Goal: Transaction & Acquisition: Purchase product/service

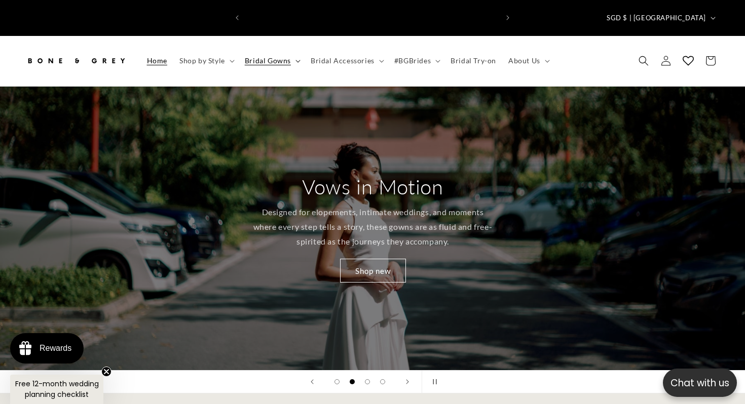
scroll to position [0, 505]
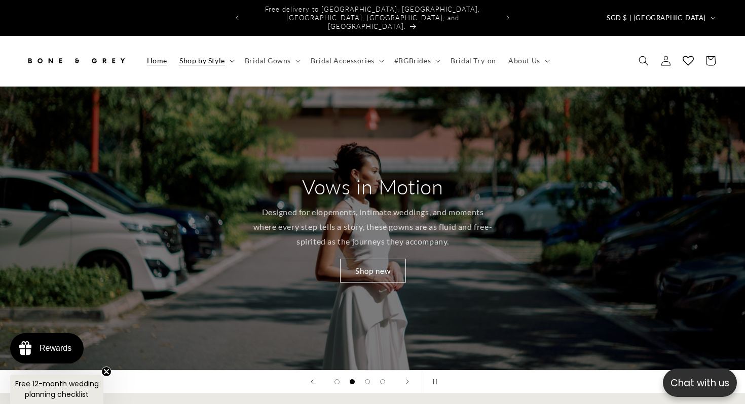
click at [230, 50] on summary "Shop by Style" at bounding box center [205, 60] width 65 height 21
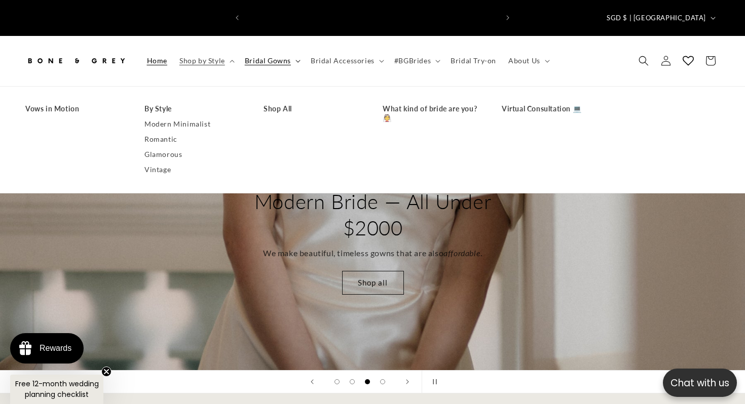
scroll to position [0, 0]
click at [300, 50] on summary "Bridal Gowns" at bounding box center [272, 60] width 66 height 21
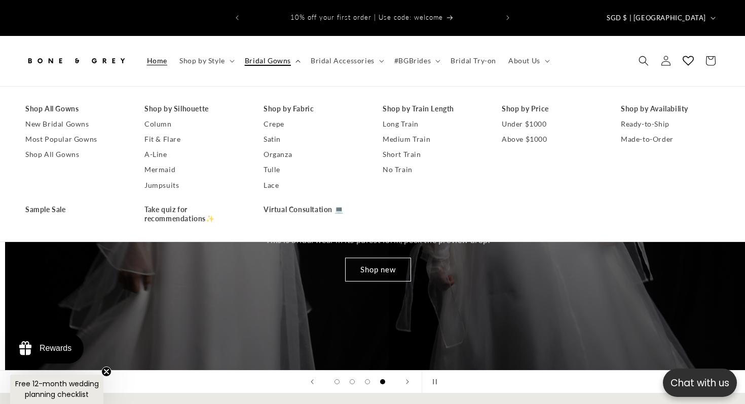
scroll to position [0, 2235]
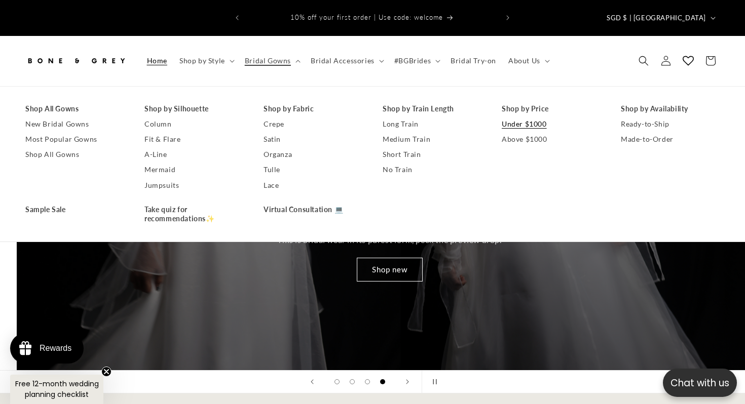
click at [538, 117] on link "Under $1000" at bounding box center [551, 124] width 99 height 15
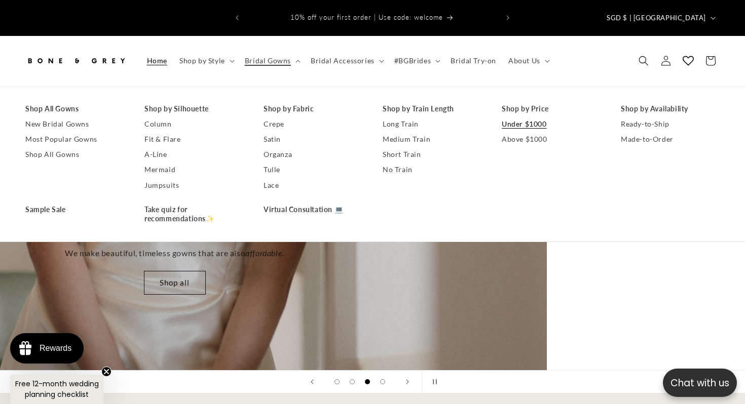
scroll to position [0, 1020]
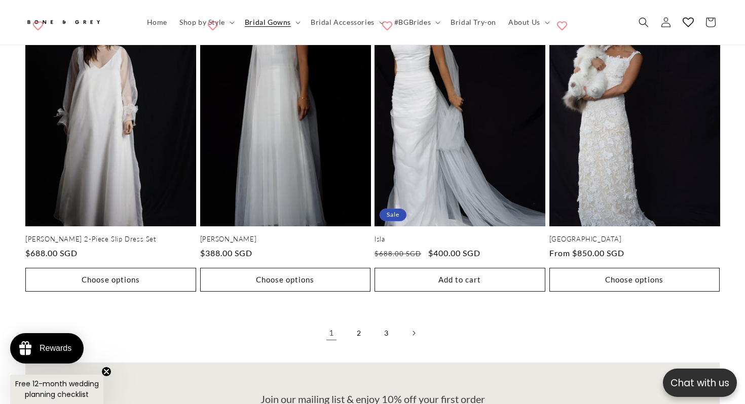
scroll to position [2126, 0]
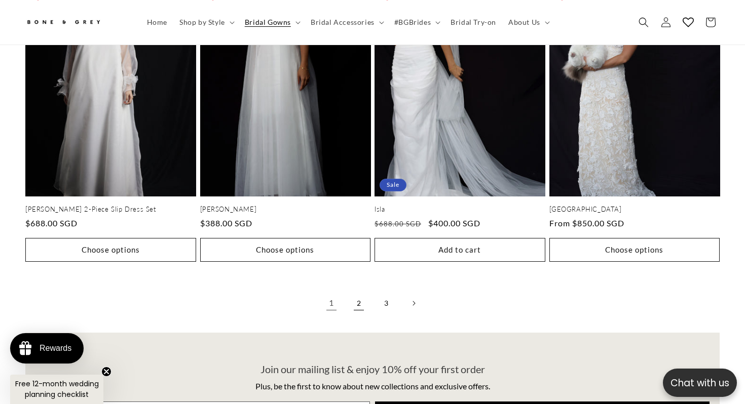
click at [361, 292] on link "2" at bounding box center [359, 303] width 22 height 22
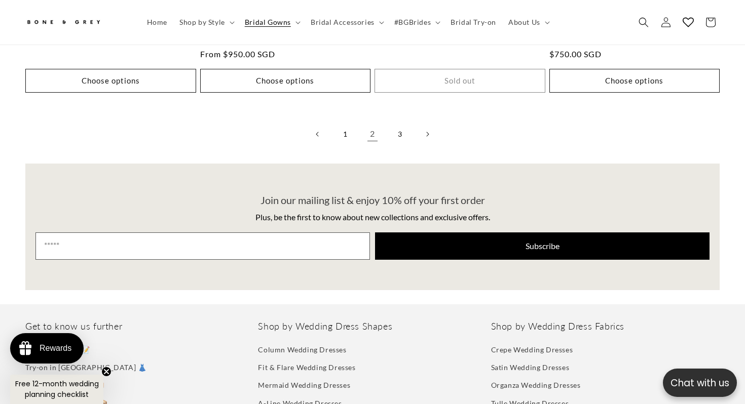
scroll to position [2296, 0]
